Goal: Book appointment/travel/reservation

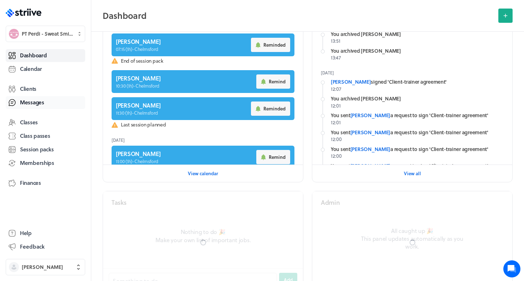
scroll to position [148, 0]
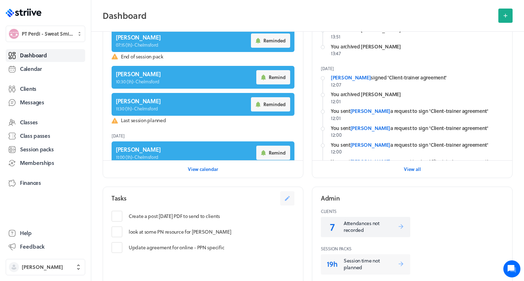
click at [352, 232] on p "Attendances not recorded" at bounding box center [371, 227] width 54 height 14
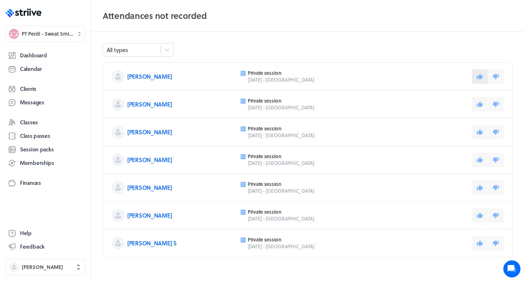
click at [480, 77] on icon at bounding box center [480, 75] width 6 height 5
click at [481, 108] on button at bounding box center [480, 104] width 16 height 14
click at [482, 131] on icon at bounding box center [480, 132] width 6 height 6
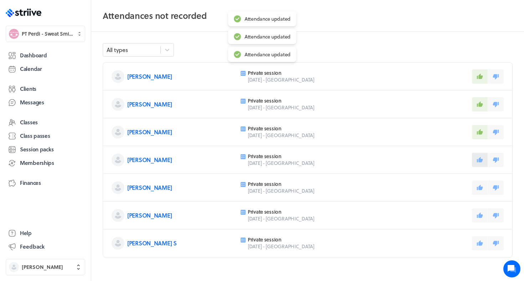
click at [482, 158] on icon at bounding box center [480, 160] width 6 height 6
click at [481, 184] on button at bounding box center [480, 188] width 16 height 14
click at [481, 214] on icon at bounding box center [480, 215] width 6 height 5
click at [478, 249] on button at bounding box center [480, 243] width 16 height 14
click at [54, 51] on link "Dashboard" at bounding box center [46, 55] width 80 height 13
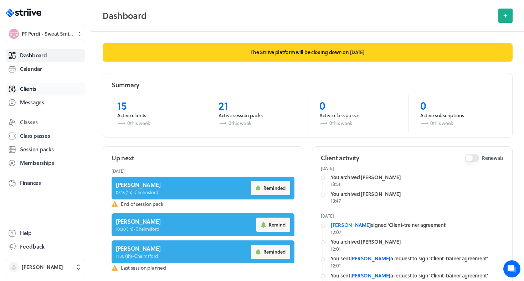
click at [40, 89] on link "Clients" at bounding box center [46, 89] width 80 height 13
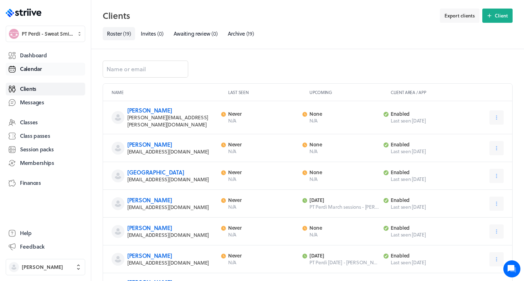
click at [35, 65] on span "Calendar" at bounding box center [31, 68] width 22 height 7
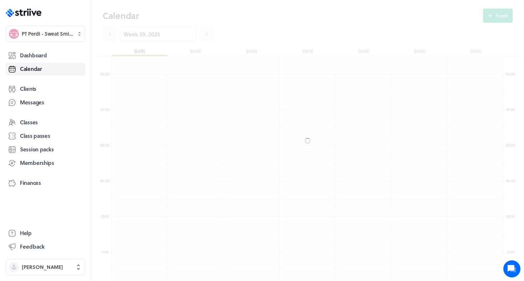
scroll to position [856, 393]
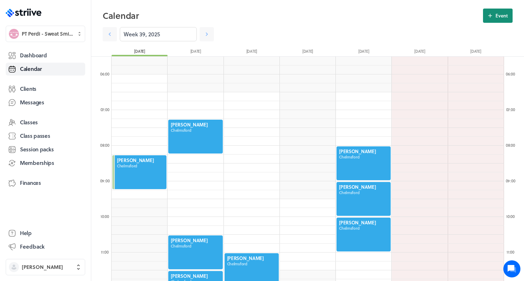
click at [491, 15] on icon at bounding box center [491, 16] width 4 height 4
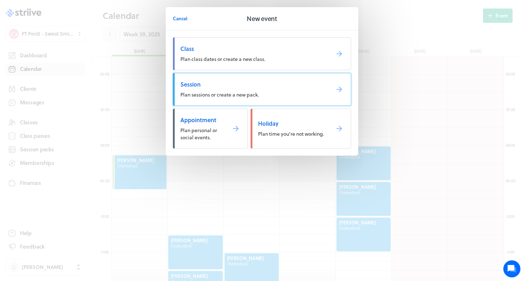
click at [260, 87] on span "Session" at bounding box center [252, 85] width 144 height 8
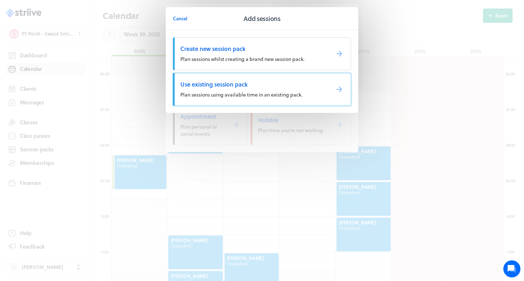
click at [260, 88] on span "Use existing session pack" at bounding box center [252, 85] width 144 height 8
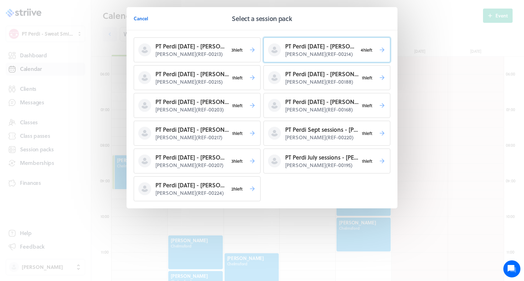
click at [302, 49] on p "PT Perdi [DATE] - [PERSON_NAME]" at bounding box center [321, 46] width 72 height 9
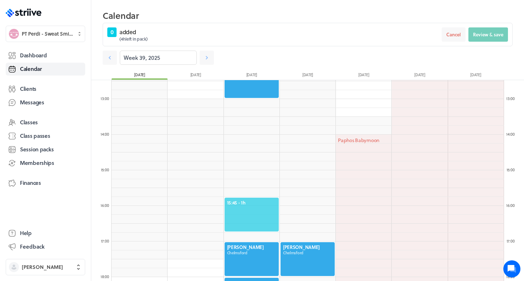
scroll to position [441, 0]
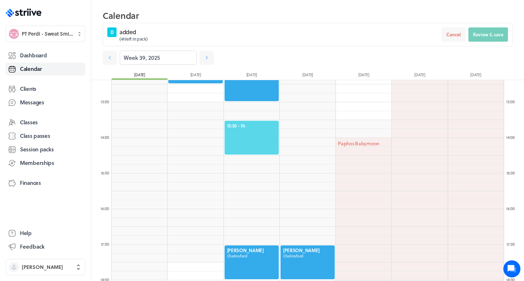
click at [252, 124] on span "13:30 - 1h" at bounding box center [251, 126] width 49 height 6
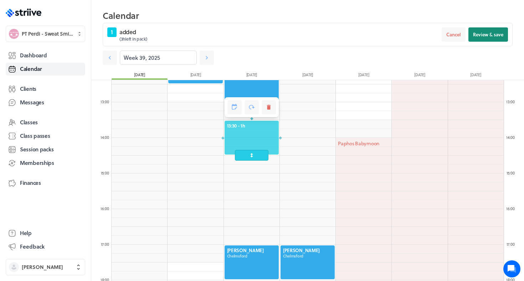
click at [478, 38] on button "Review & save" at bounding box center [489, 34] width 40 height 14
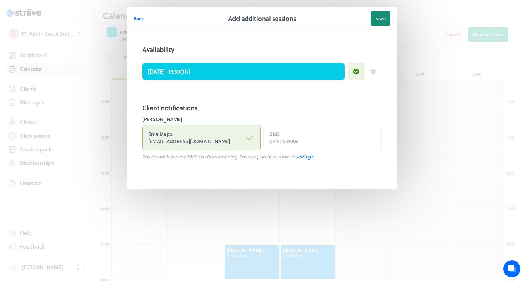
click at [382, 17] on span "Save" at bounding box center [380, 18] width 10 height 6
